Goal: Use online tool/utility: Utilize a website feature to perform a specific function

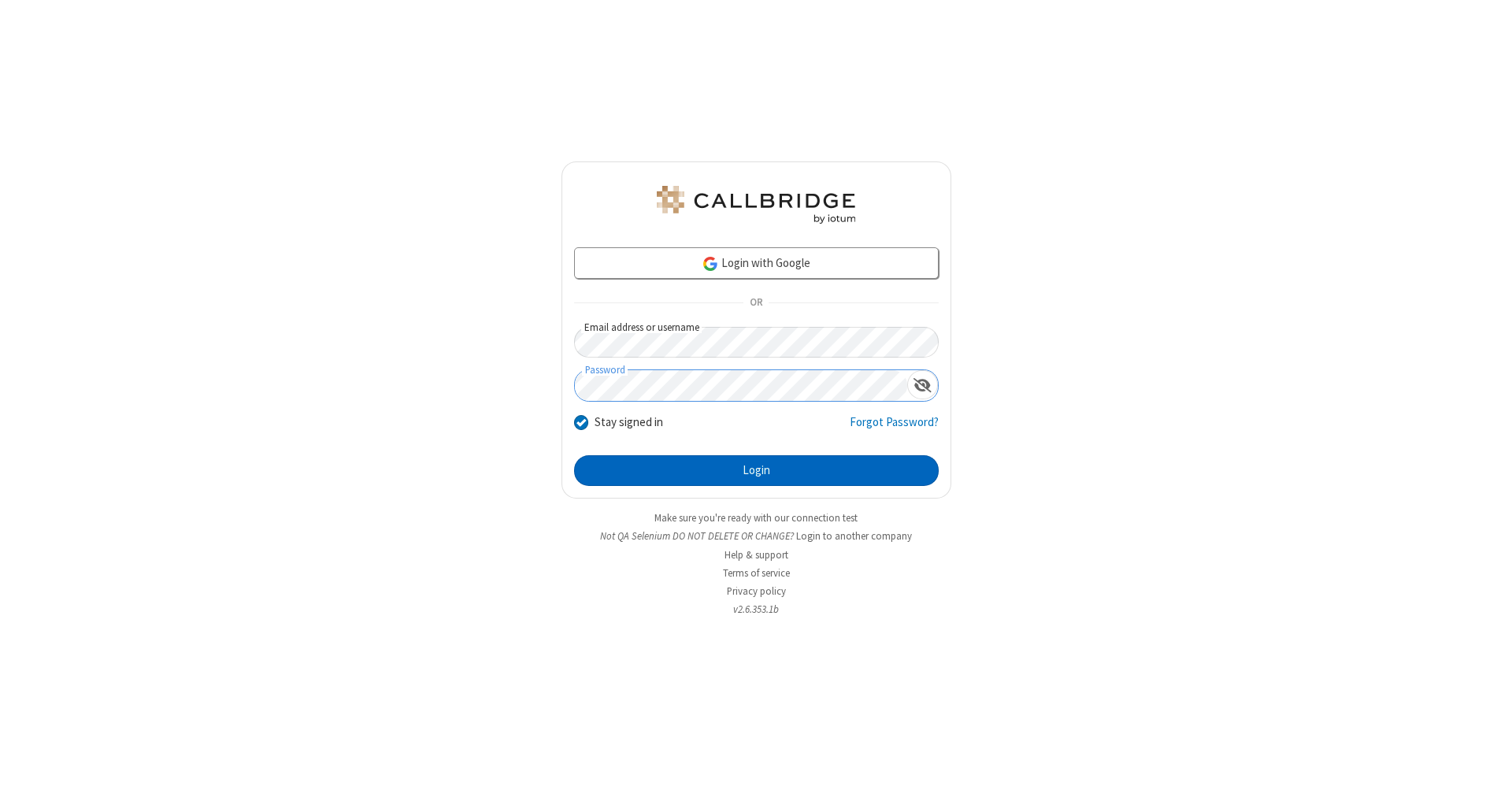
click at [756, 471] on button "Login" at bounding box center [756, 471] width 365 height 31
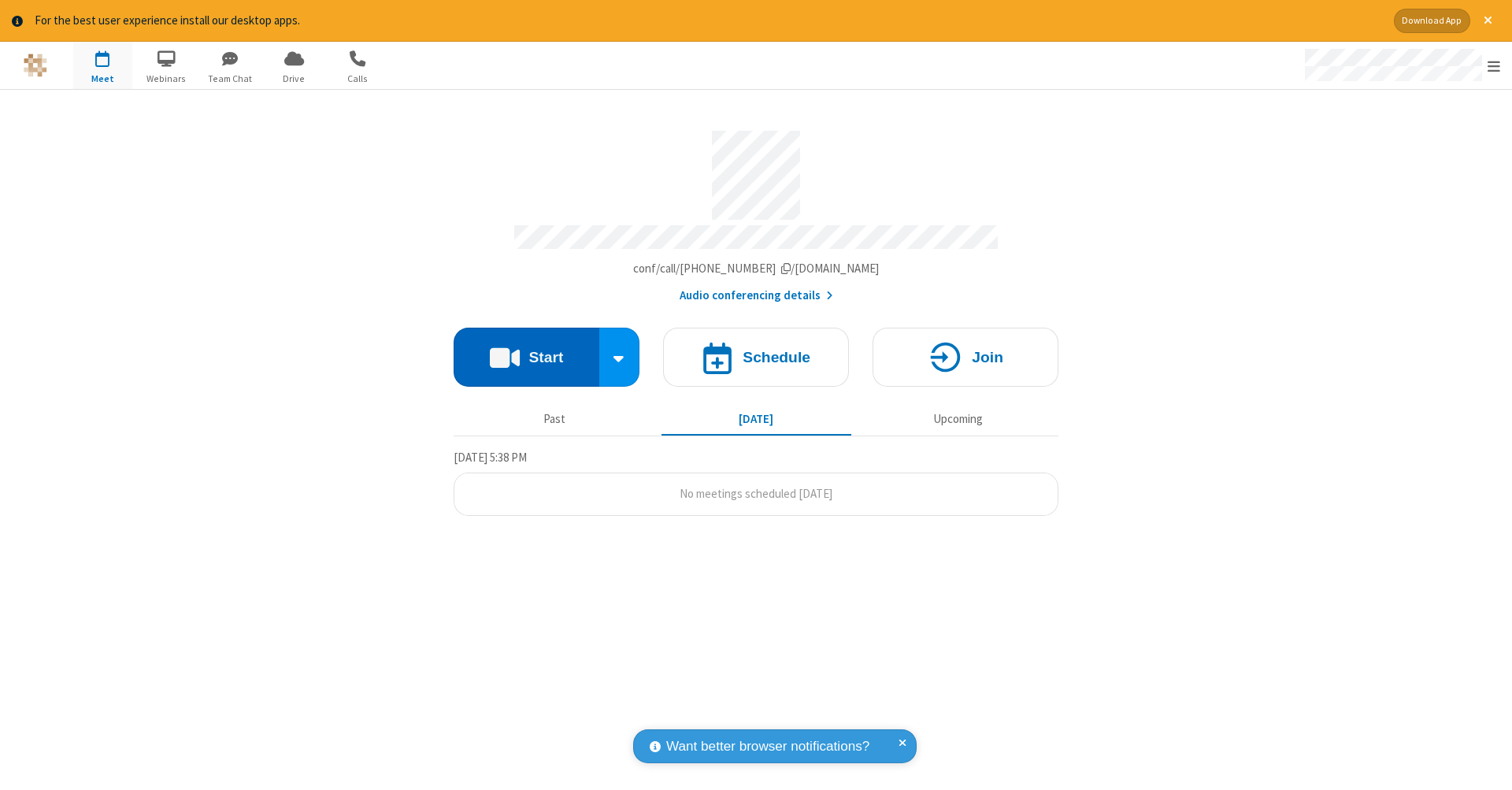
click at [526, 349] on button "Start" at bounding box center [526, 357] width 146 height 59
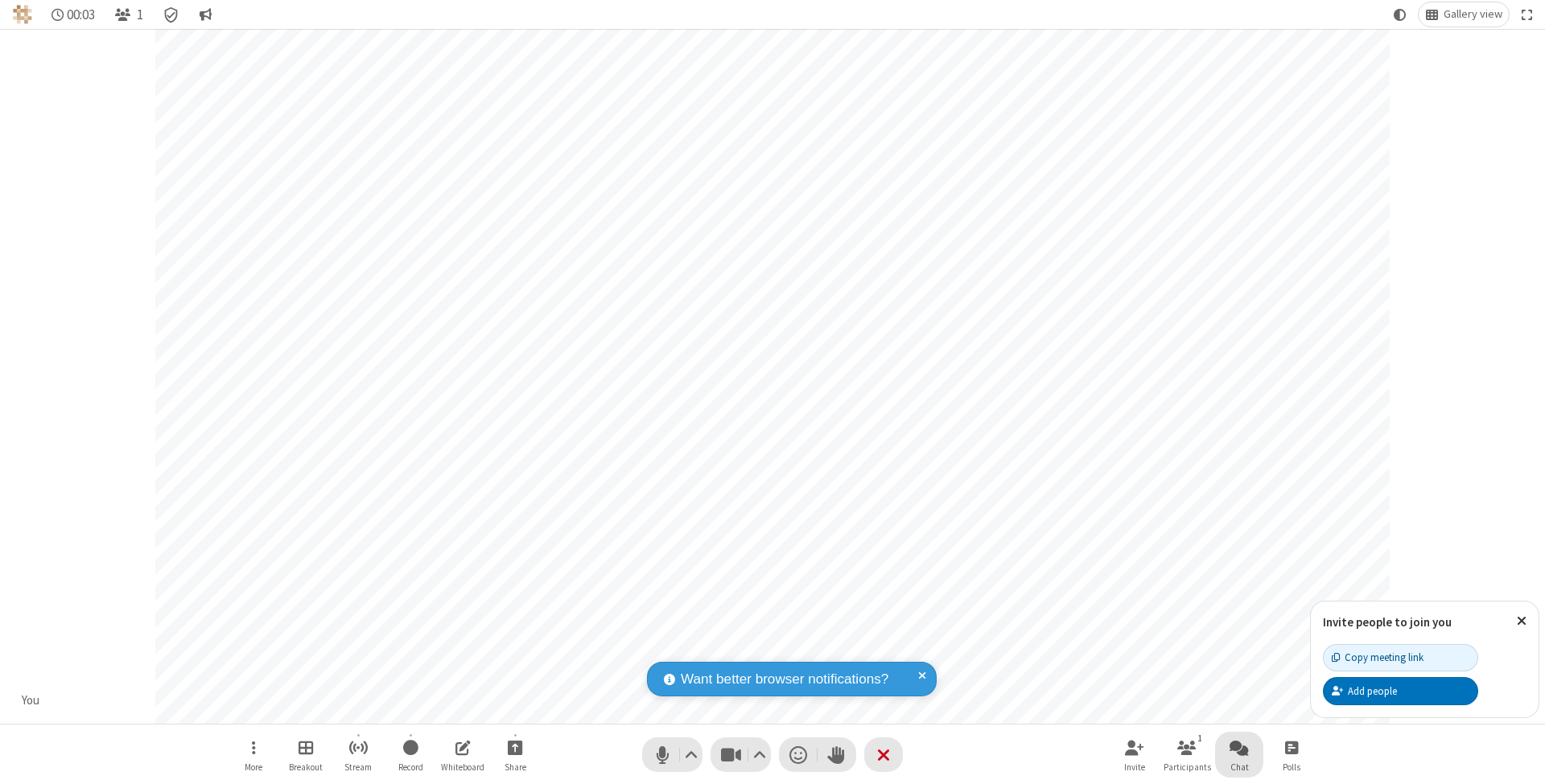
click at [1238, 747] on span "Open chat" at bounding box center [1238, 747] width 19 height 20
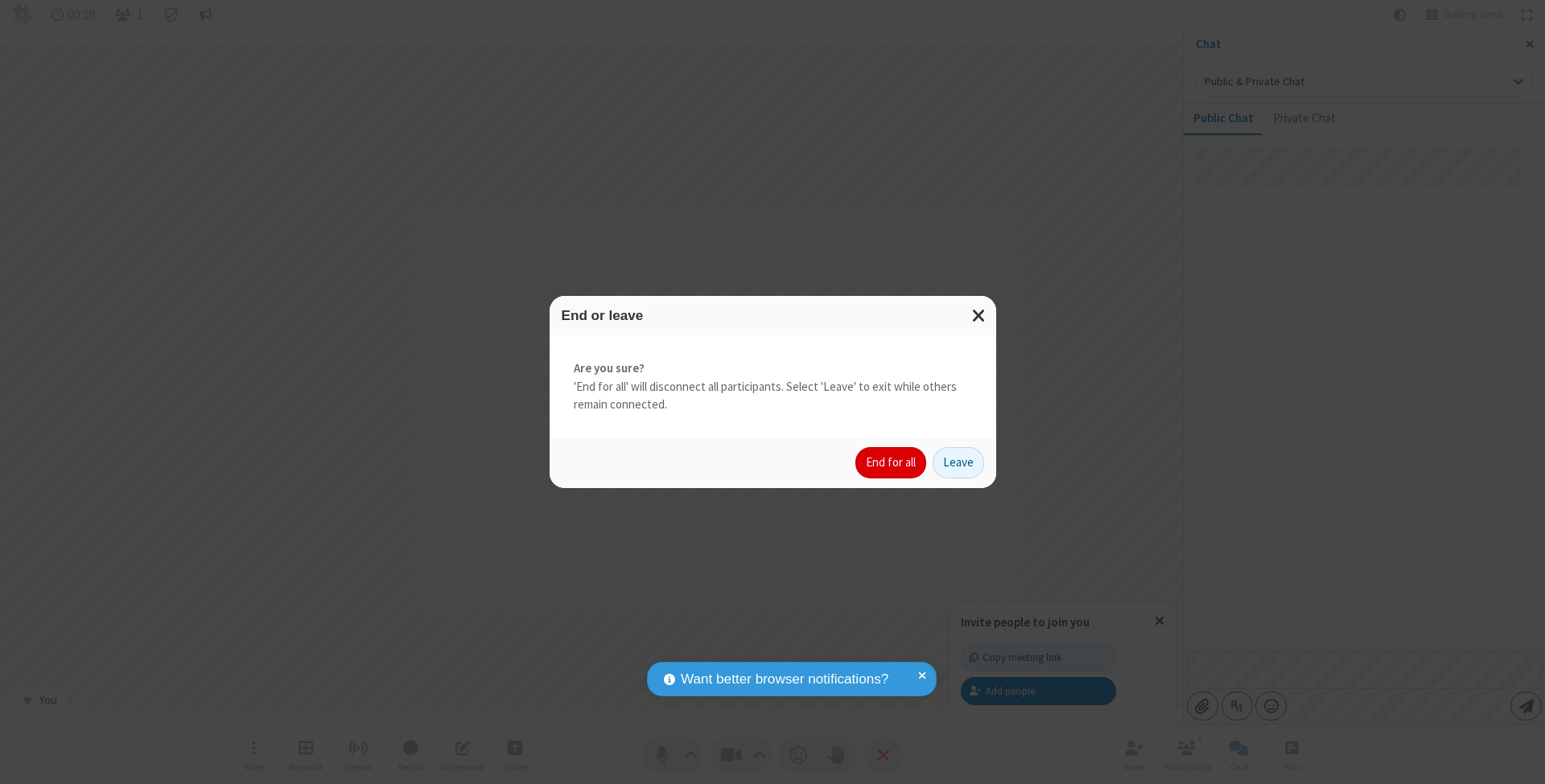
click at [891, 461] on button "End for all" at bounding box center [890, 463] width 71 height 32
